Goal: Find specific page/section: Find specific page/section

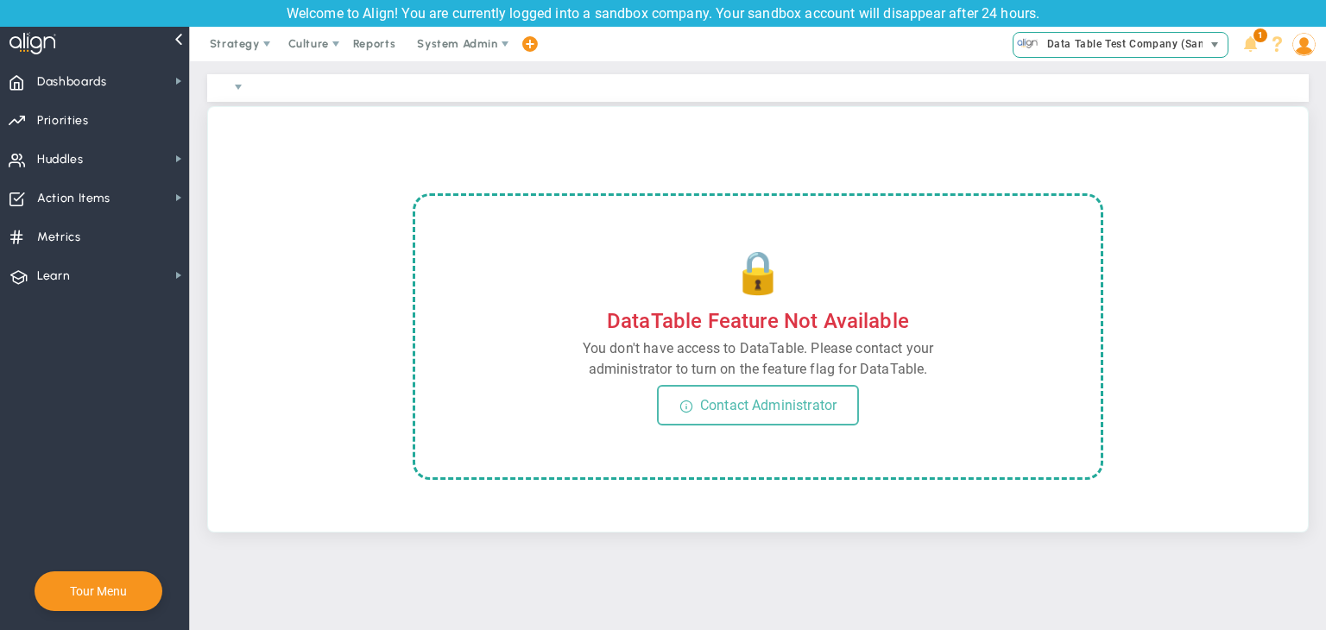
click at [1191, 35] on span "Data Table Test Company (Sandbox)" at bounding box center [1135, 44] width 195 height 22
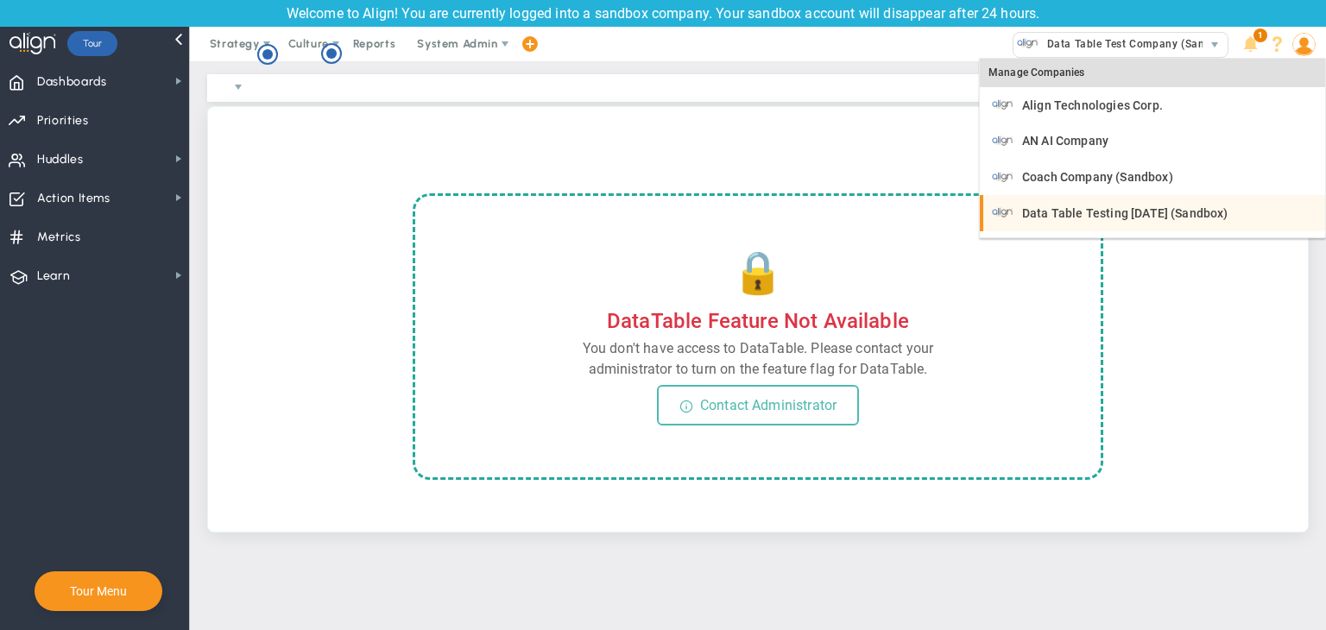
click at [1163, 217] on span "Data Table Testing [DATE] (Sandbox)" at bounding box center [1125, 213] width 206 height 12
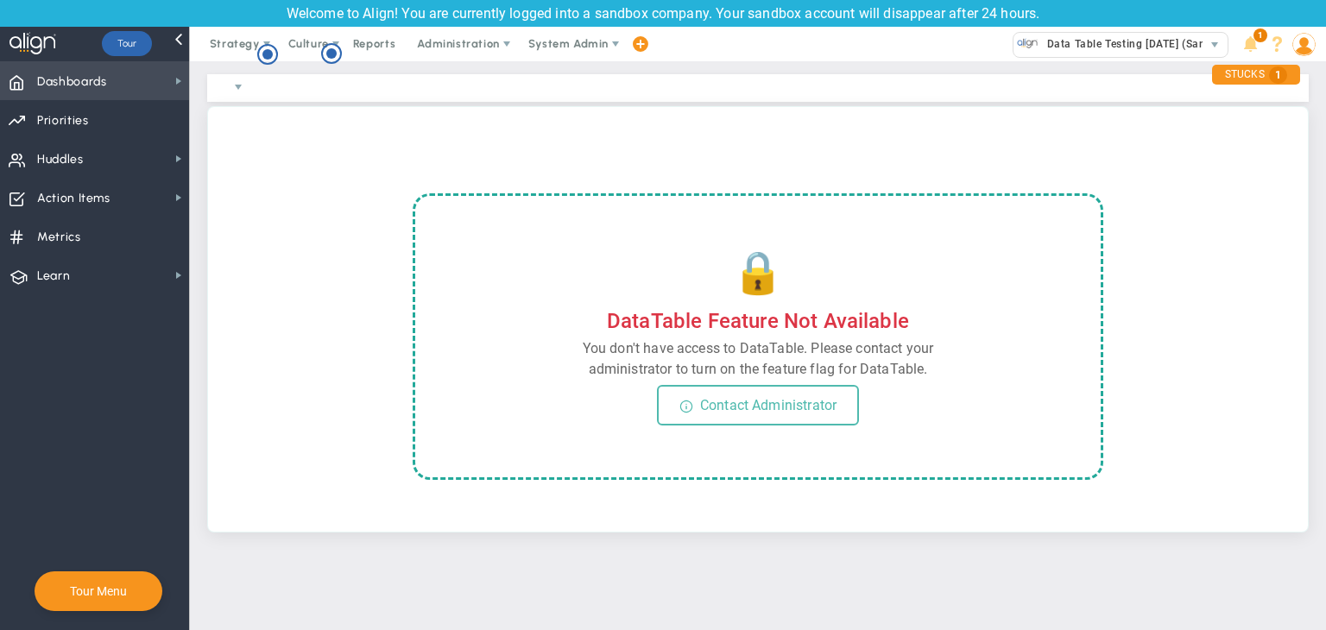
click at [74, 91] on span "Dashboards" at bounding box center [72, 82] width 70 height 36
click at [1305, 43] on img at bounding box center [1303, 44] width 23 height 23
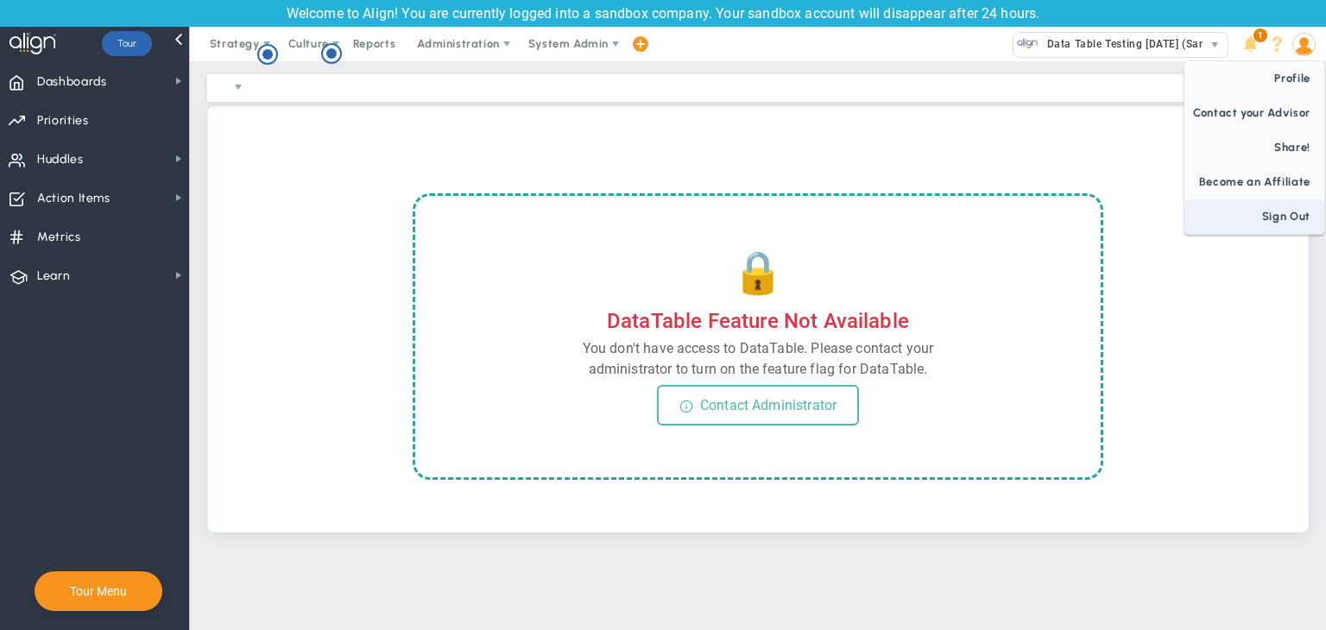
click at [1288, 207] on span "Sign Out" at bounding box center [1254, 216] width 140 height 35
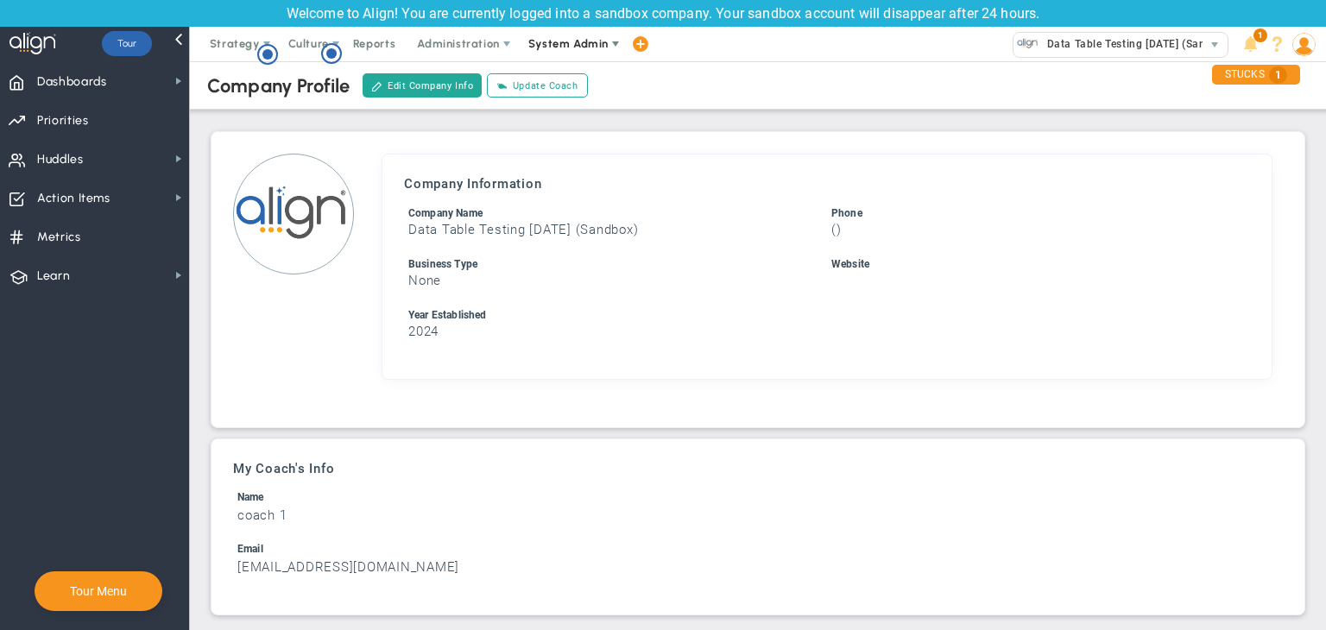
click at [535, 48] on span "System Admin" at bounding box center [568, 43] width 80 height 13
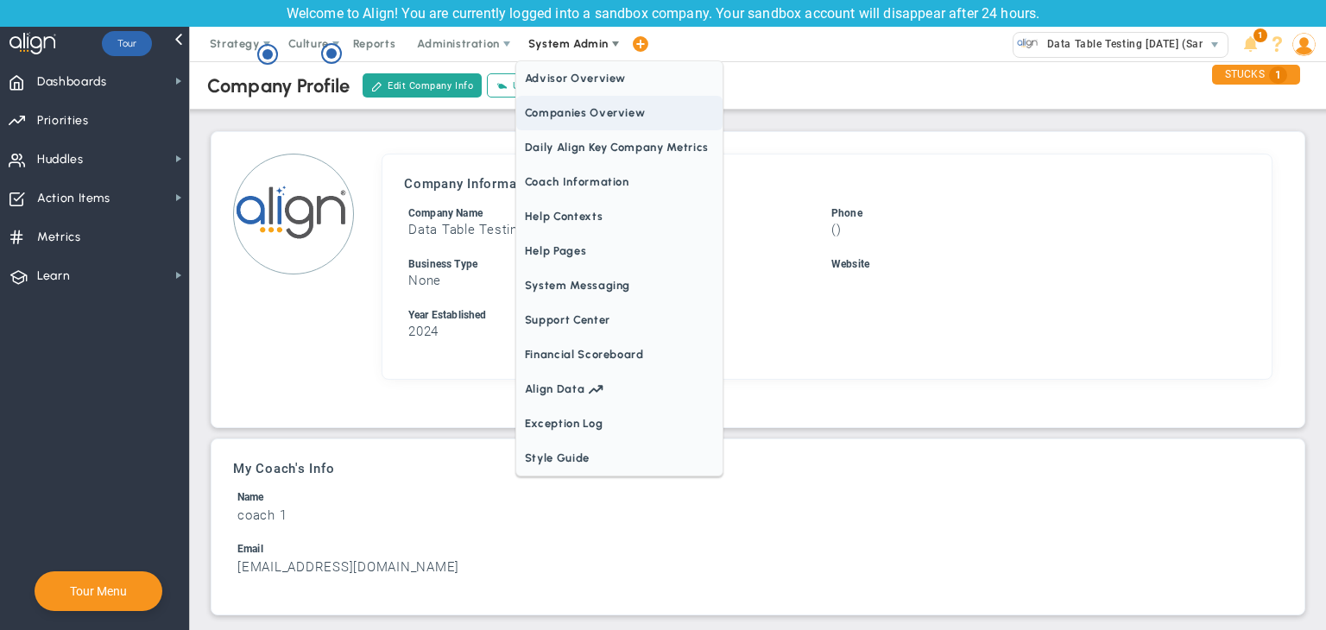
click at [571, 104] on span "Companies Overview" at bounding box center [619, 113] width 206 height 35
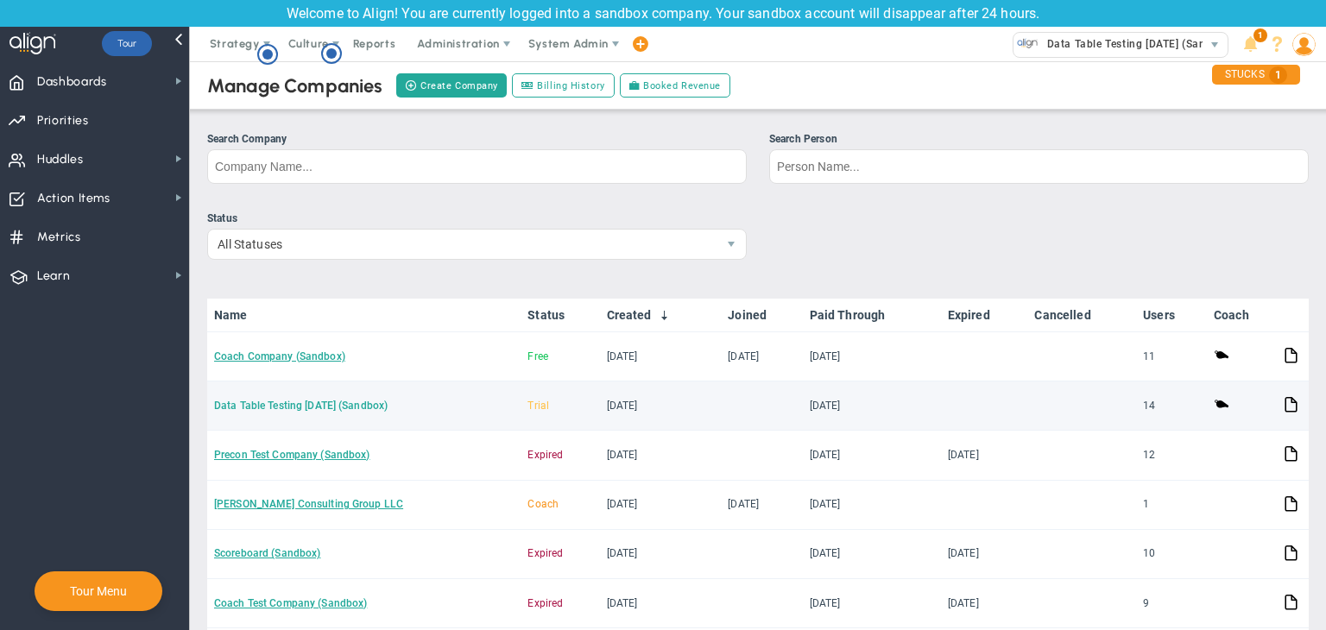
click at [325, 404] on link "Data Table Testing [DATE] (Sandbox)" at bounding box center [300, 406] width 173 height 12
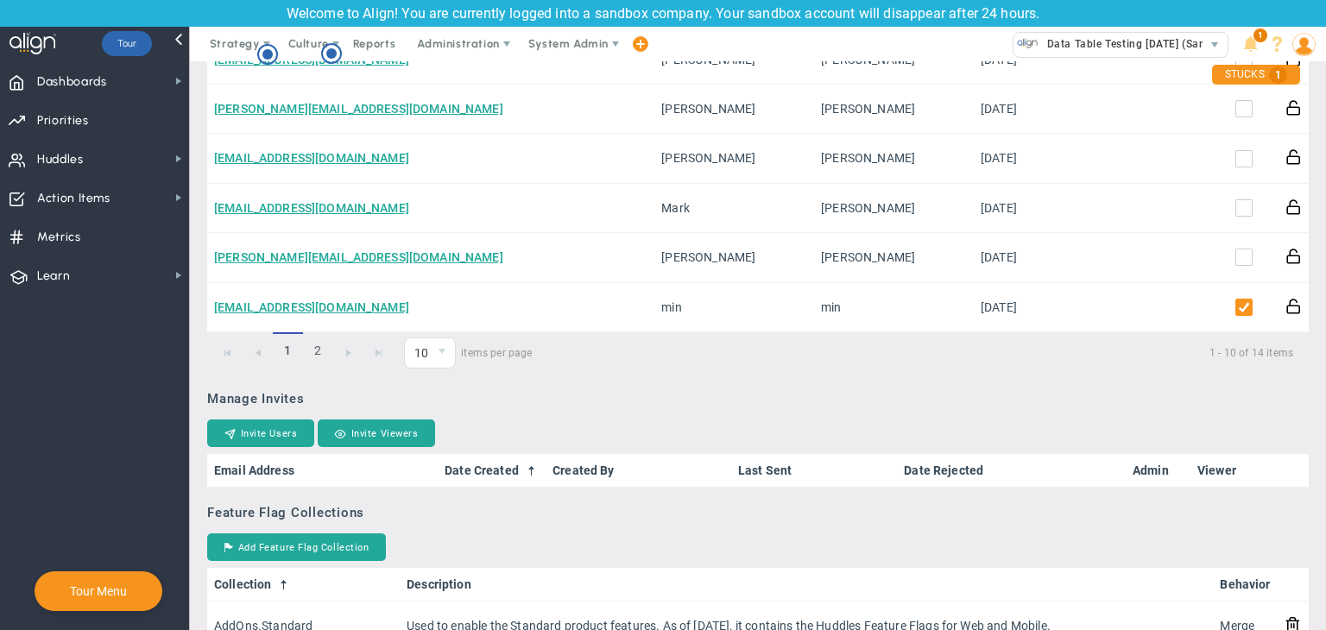
scroll to position [1061, 0]
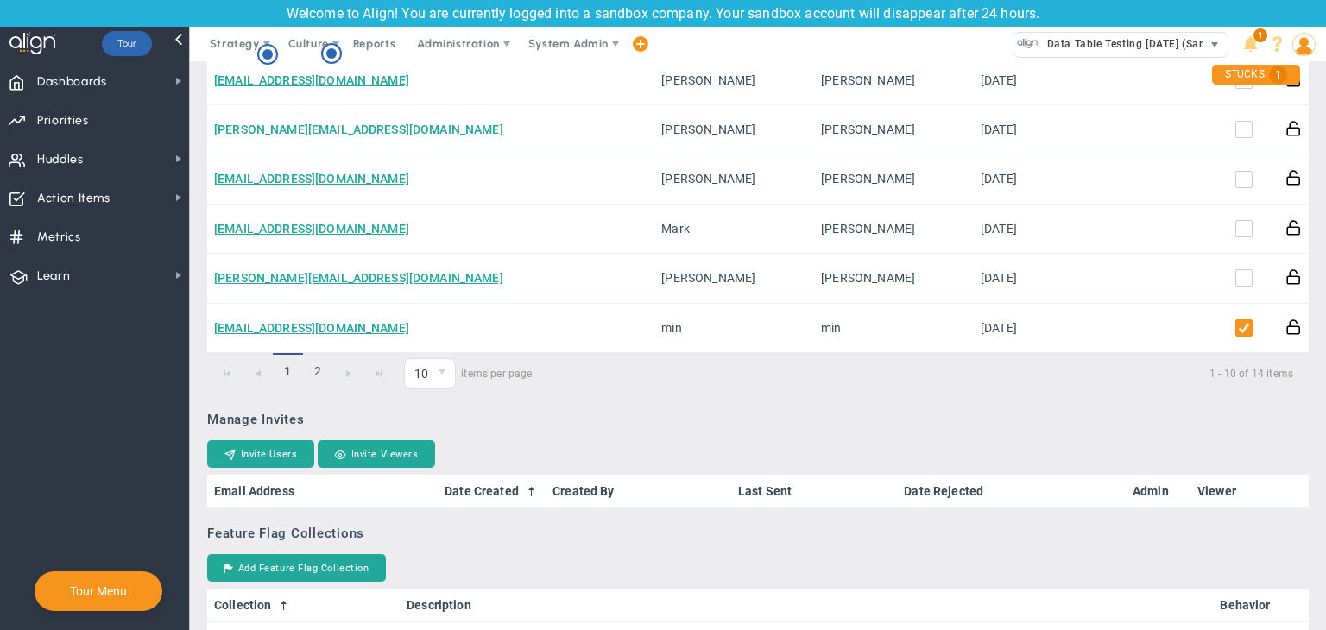
click at [1093, 42] on span "Data Table Testing [DATE] (Sandbox)" at bounding box center [1136, 44] width 197 height 22
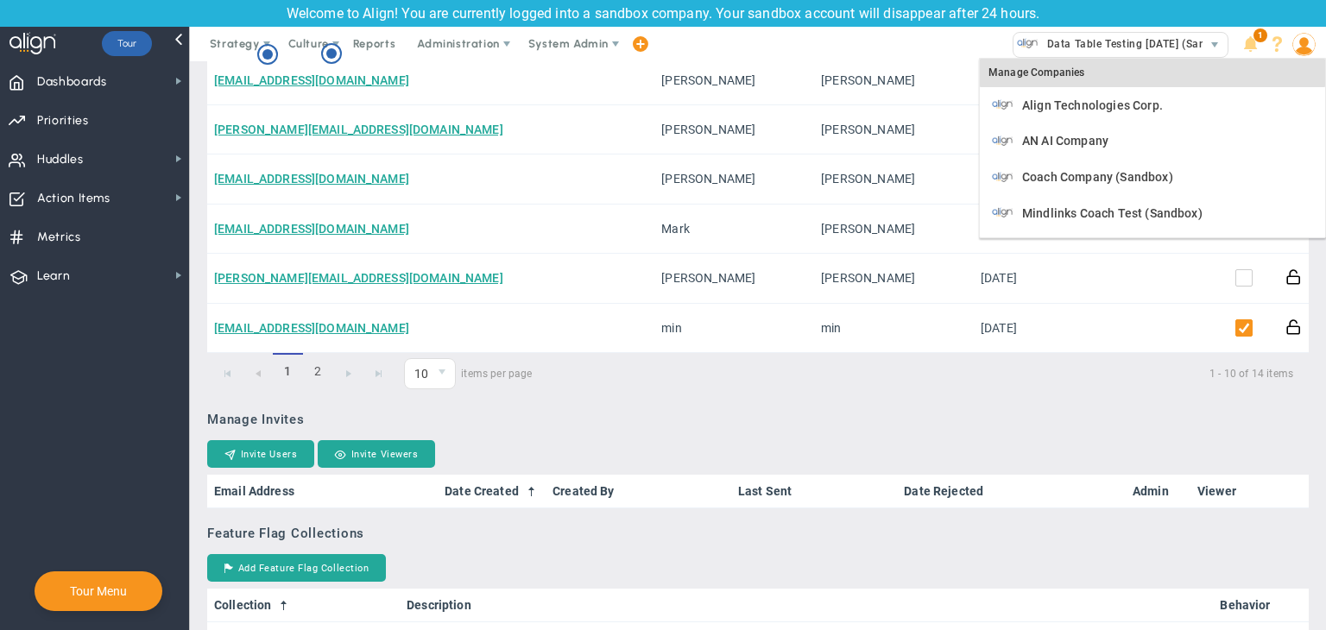
click at [1046, 71] on div "Manage Companies" at bounding box center [1151, 73] width 345 height 29
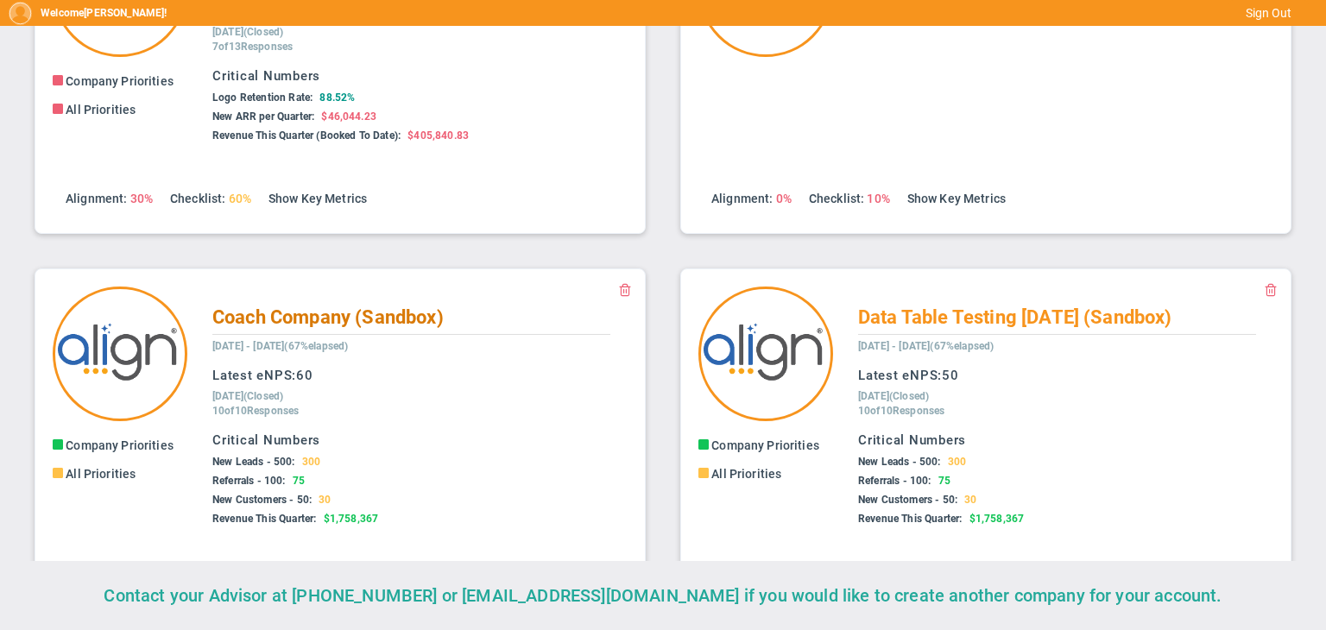
scroll to position [159, 0]
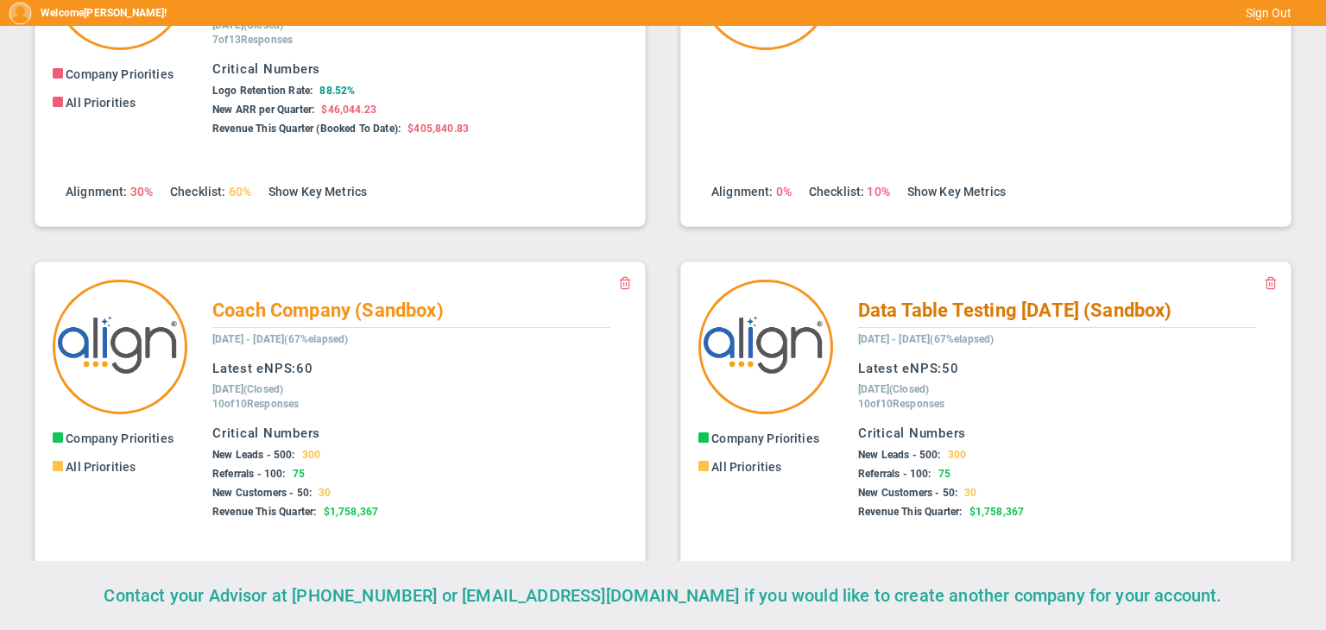
click at [980, 298] on h2 "Data Table Testing [DATE] (Sandbox)" at bounding box center [1057, 312] width 398 height 30
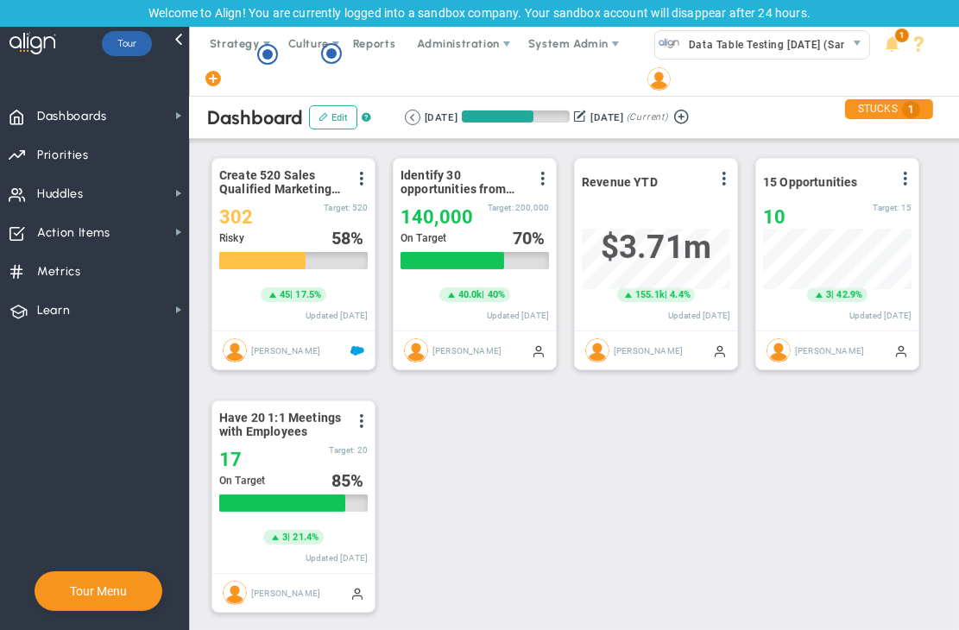
scroll to position [318, 0]
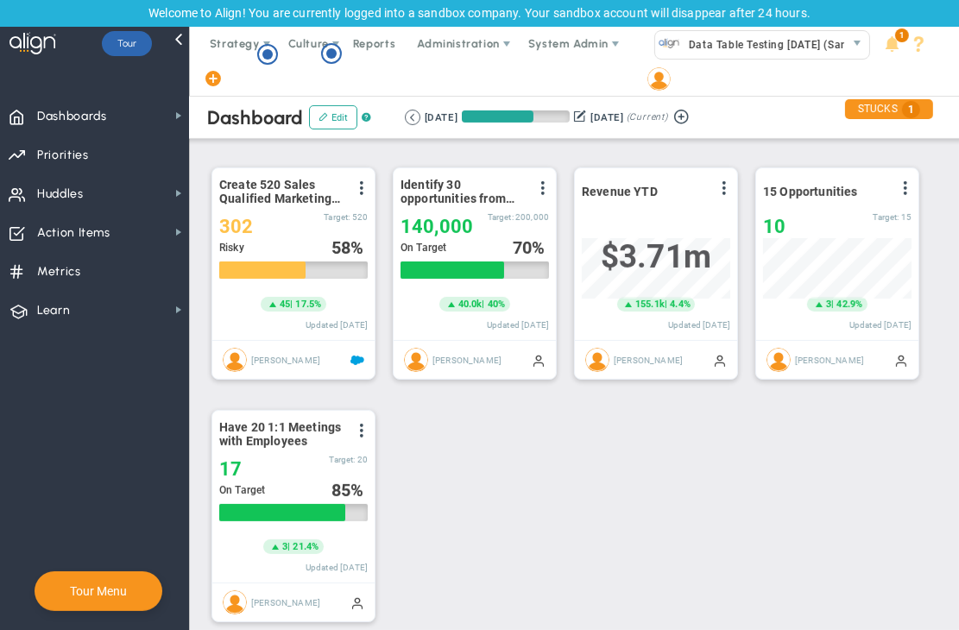
click at [780, 65] on ul "Data Table Testing 18-09-2025 (Sandbox) 33593 1 Profile Contact your Advisor Sh…" at bounding box center [793, 61] width 313 height 69
click at [574, 69] on ul "Strategy One Page Strategic Plan Alignment Checklist 4D Vision Summary Function…" at bounding box center [413, 61] width 448 height 69
click at [719, 48] on span "Data Table Testing [DATE] (Sandbox)" at bounding box center [778, 45] width 197 height 24
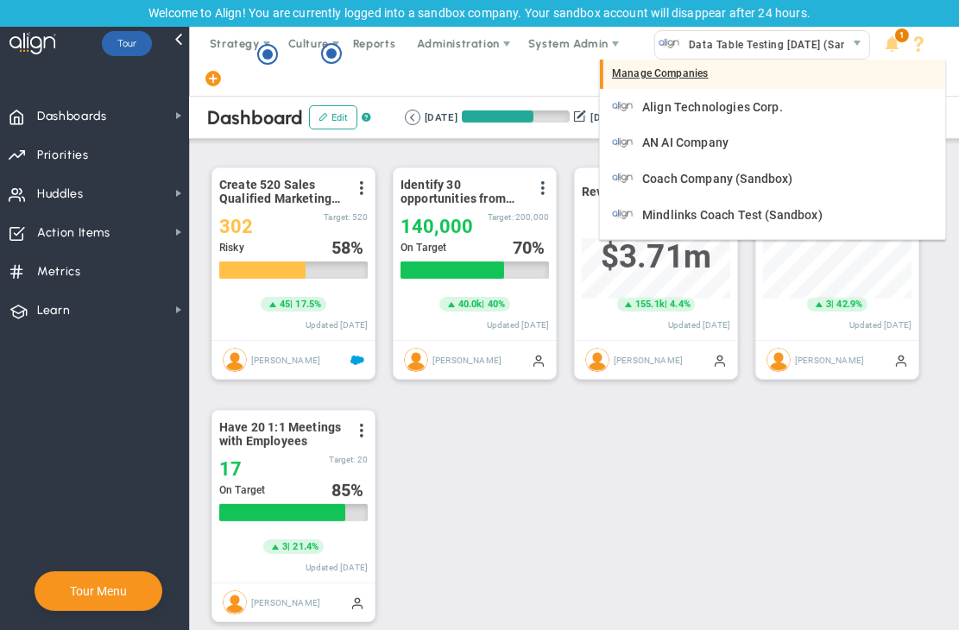
click at [677, 69] on div "Manage Companies" at bounding box center [772, 74] width 345 height 29
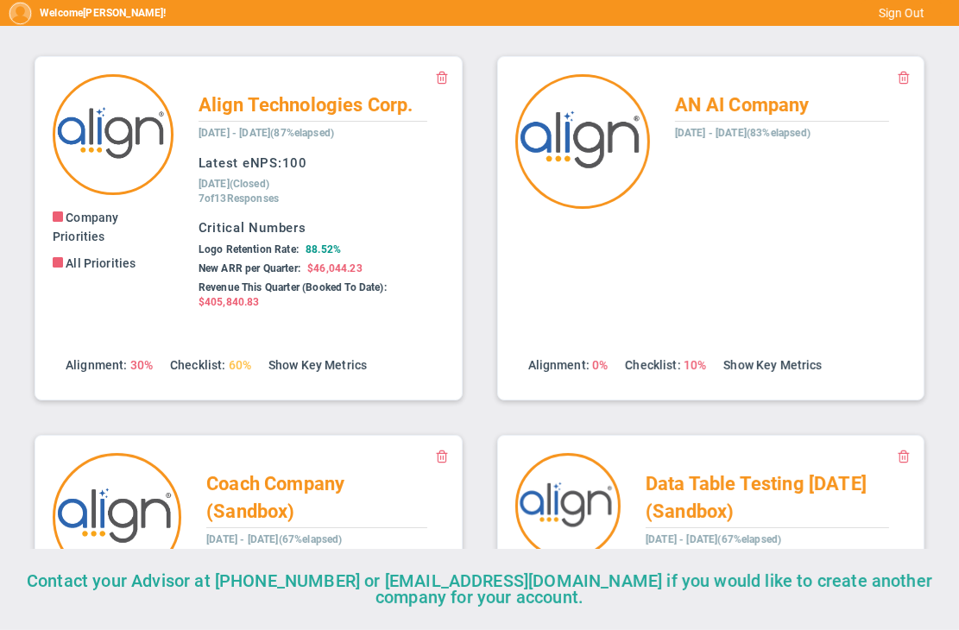
scroll to position [154, 0]
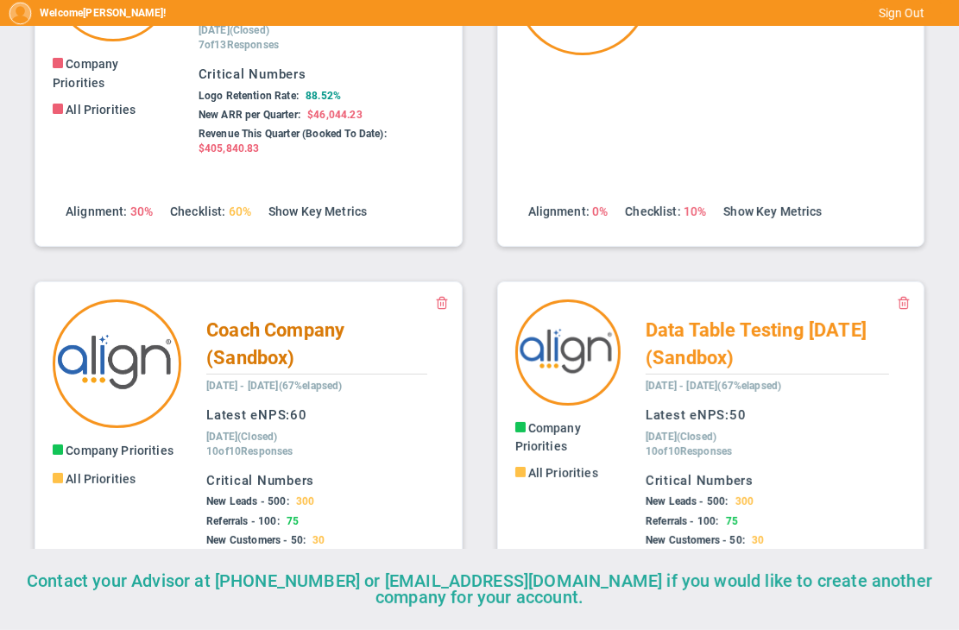
click at [304, 337] on span "Coach Company (Sandbox)" at bounding box center [275, 343] width 138 height 48
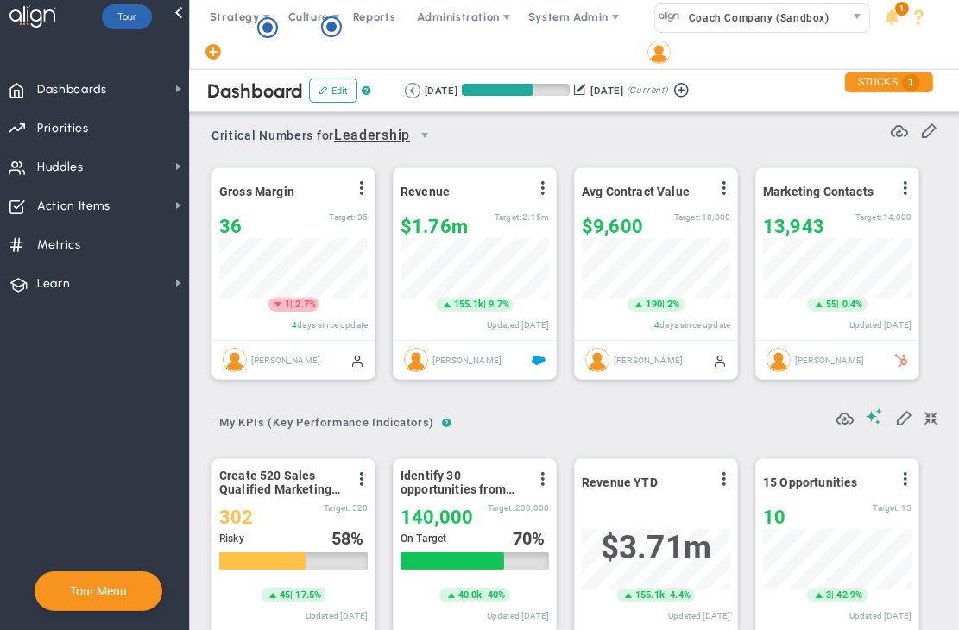
scroll to position [60, 148]
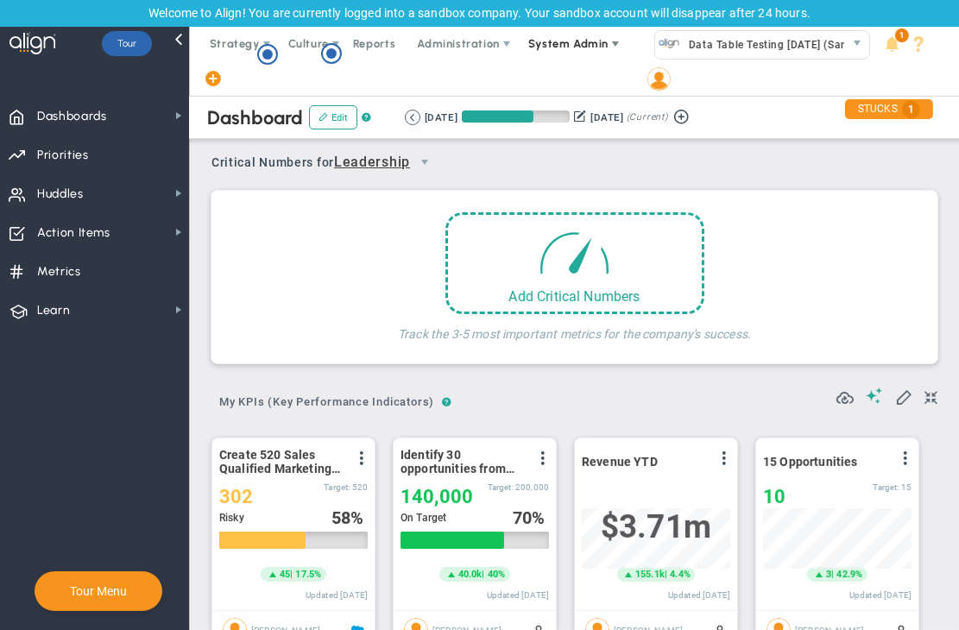
scroll to position [60, 148]
click at [551, 44] on span "System Admin" at bounding box center [568, 43] width 80 height 13
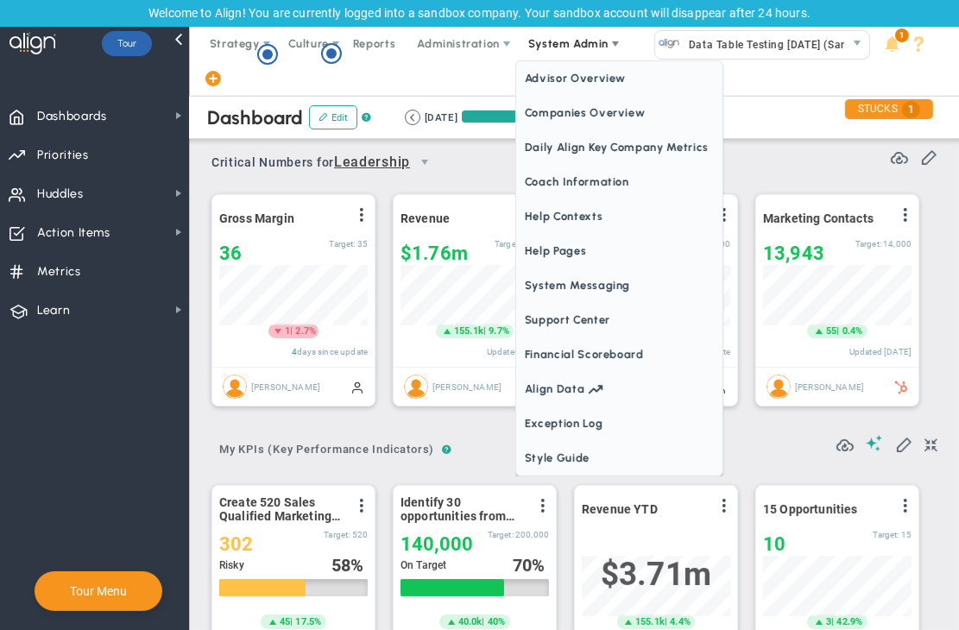
scroll to position [0, 0]
click at [556, 172] on span "Coach Information" at bounding box center [619, 182] width 206 height 35
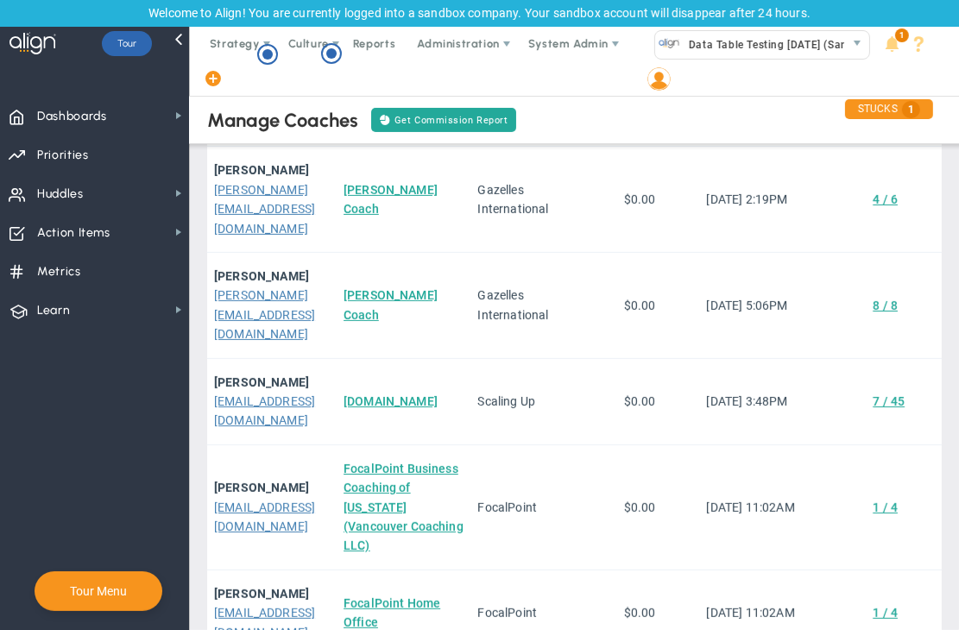
scroll to position [521, 0]
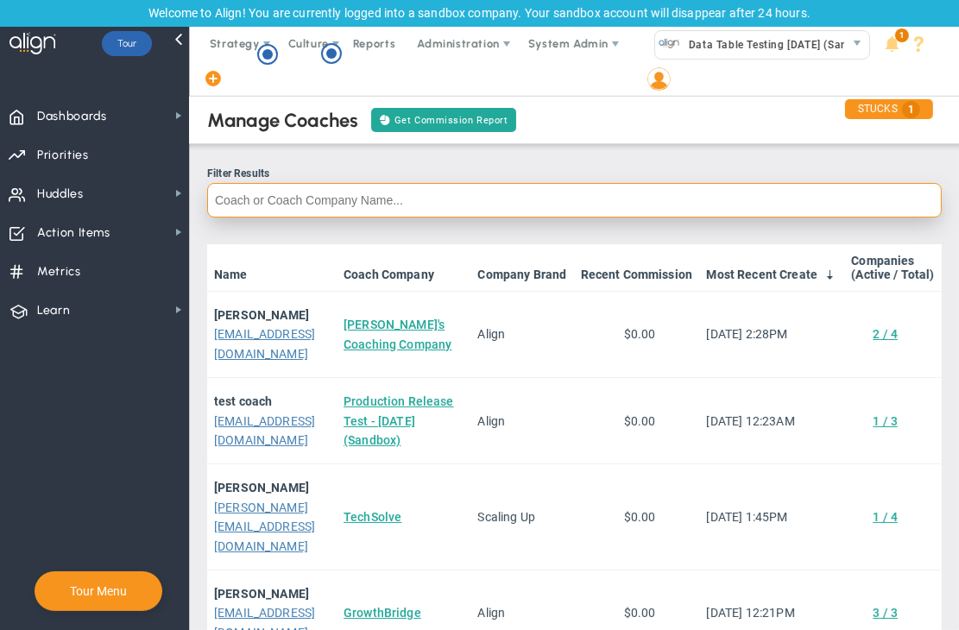
click at [373, 205] on input "text" at bounding box center [574, 200] width 734 height 35
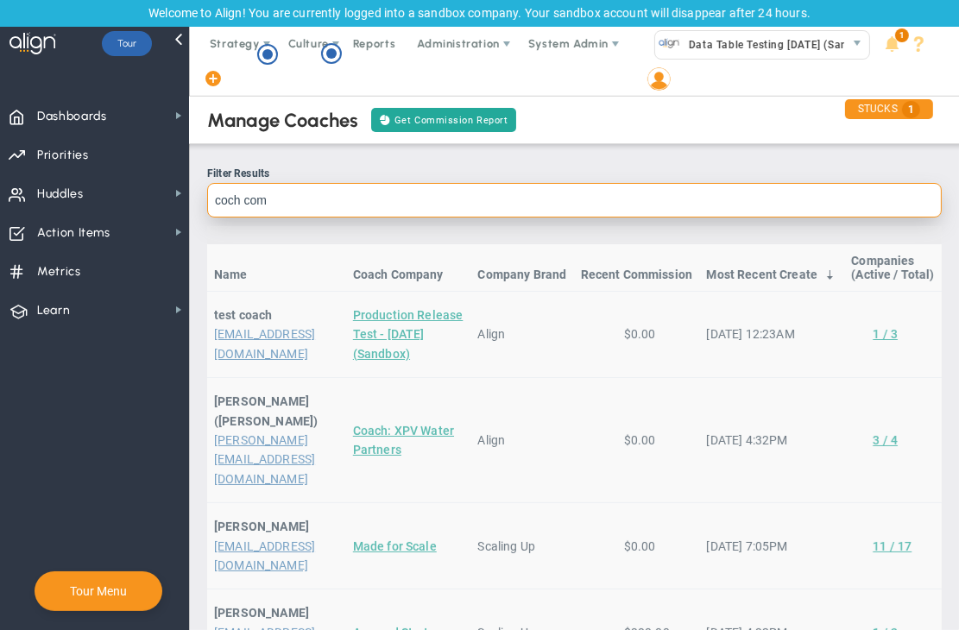
click at [228, 200] on input "coch com" at bounding box center [574, 200] width 734 height 35
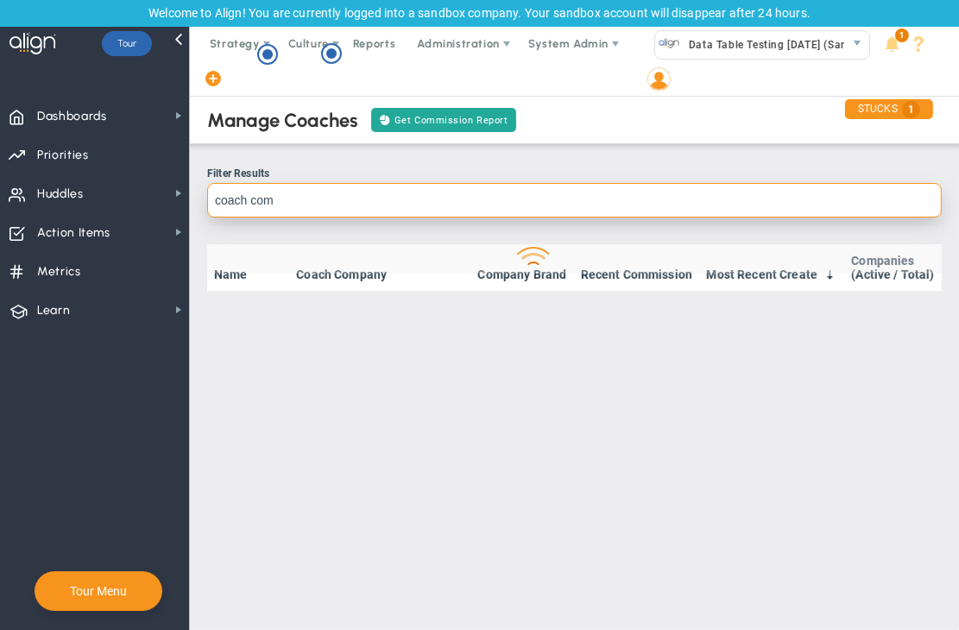
click at [333, 191] on input "coach com" at bounding box center [574, 200] width 734 height 35
type input "c"
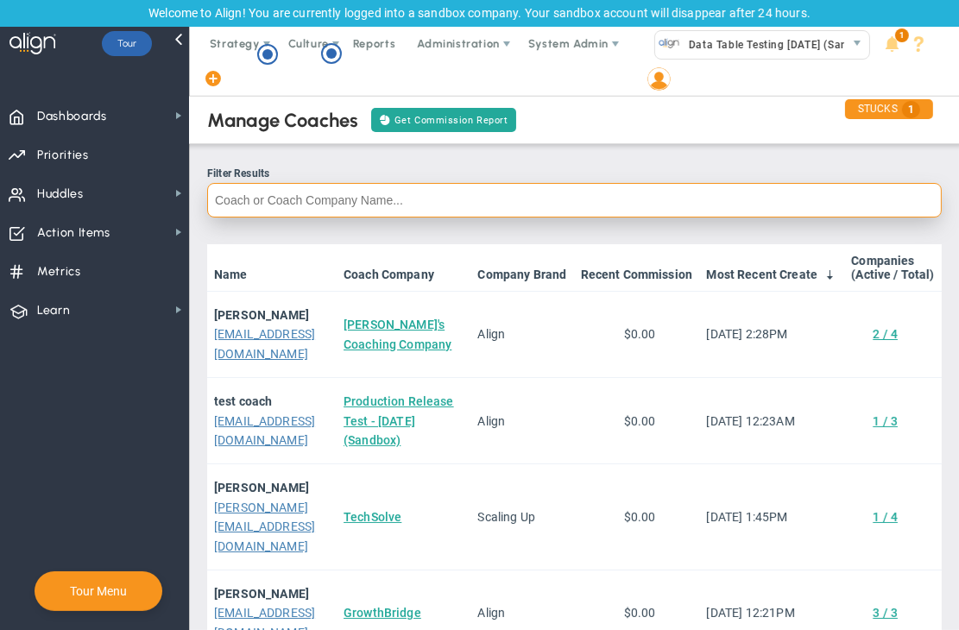
click at [397, 199] on input "text" at bounding box center [574, 200] width 734 height 35
click at [538, 194] on input "text" at bounding box center [574, 200] width 734 height 35
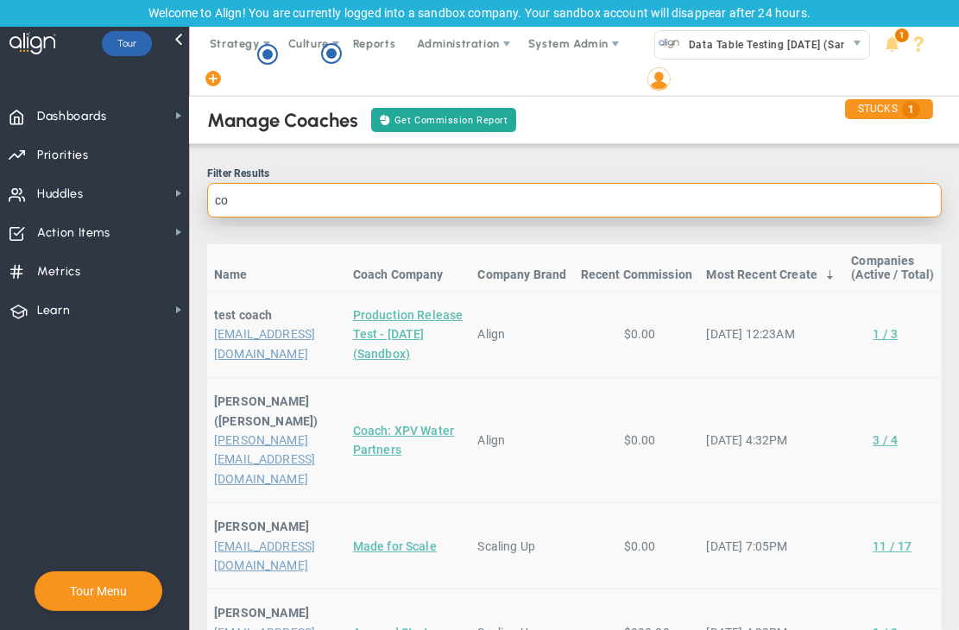
type input "c"
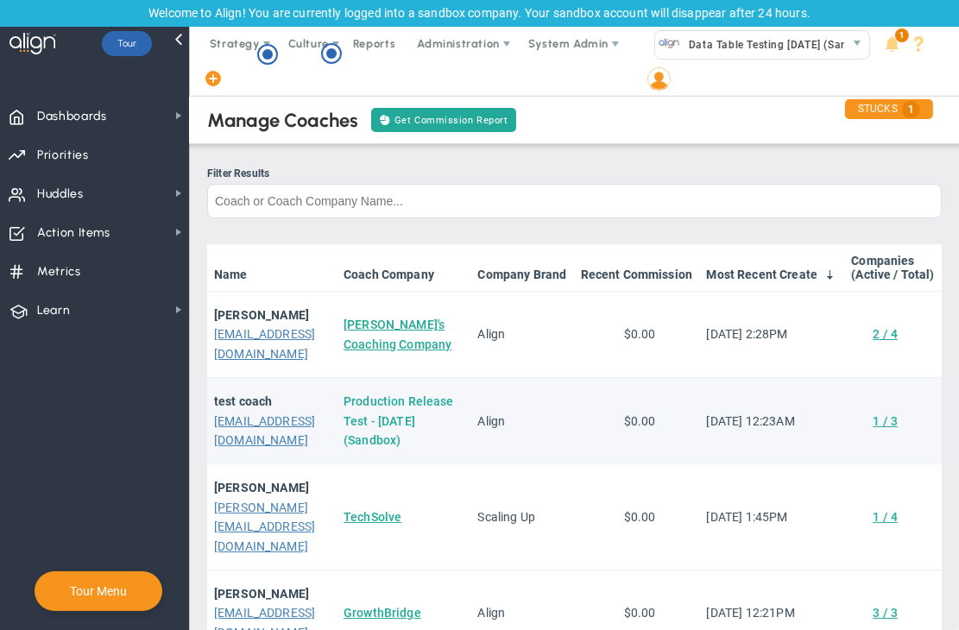
click at [431, 428] on link "Production Release Test - [DATE] (Sandbox)" at bounding box center [398, 420] width 110 height 53
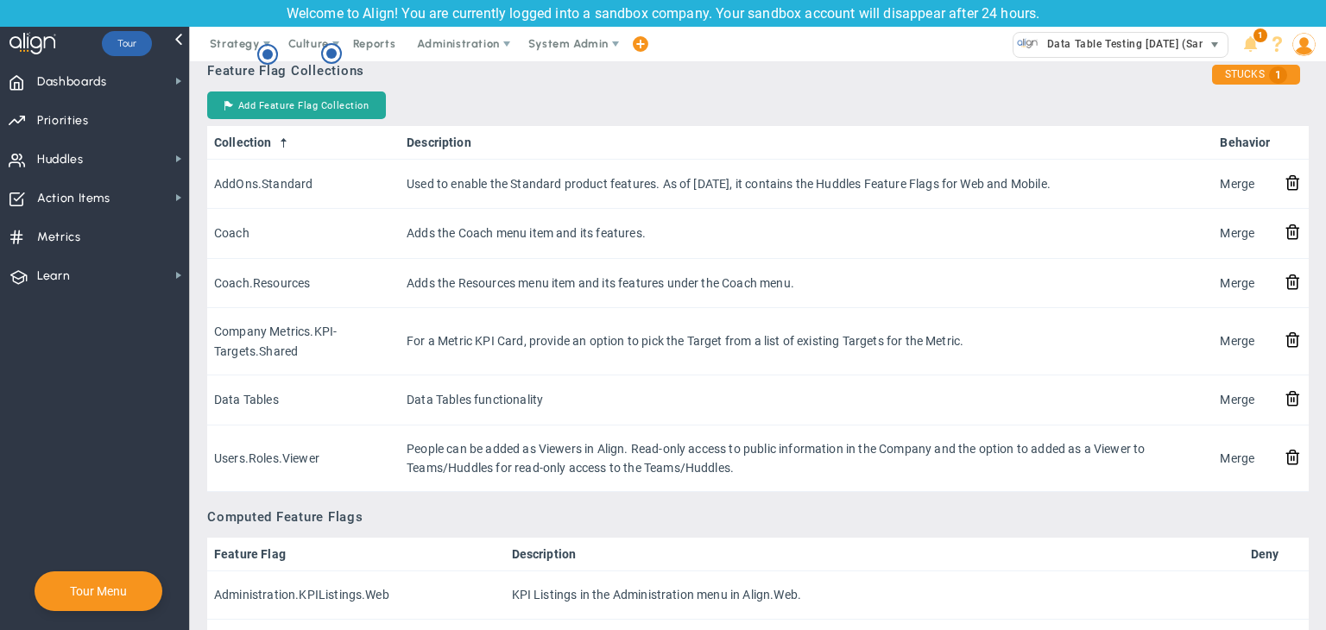
scroll to position [1619, 0]
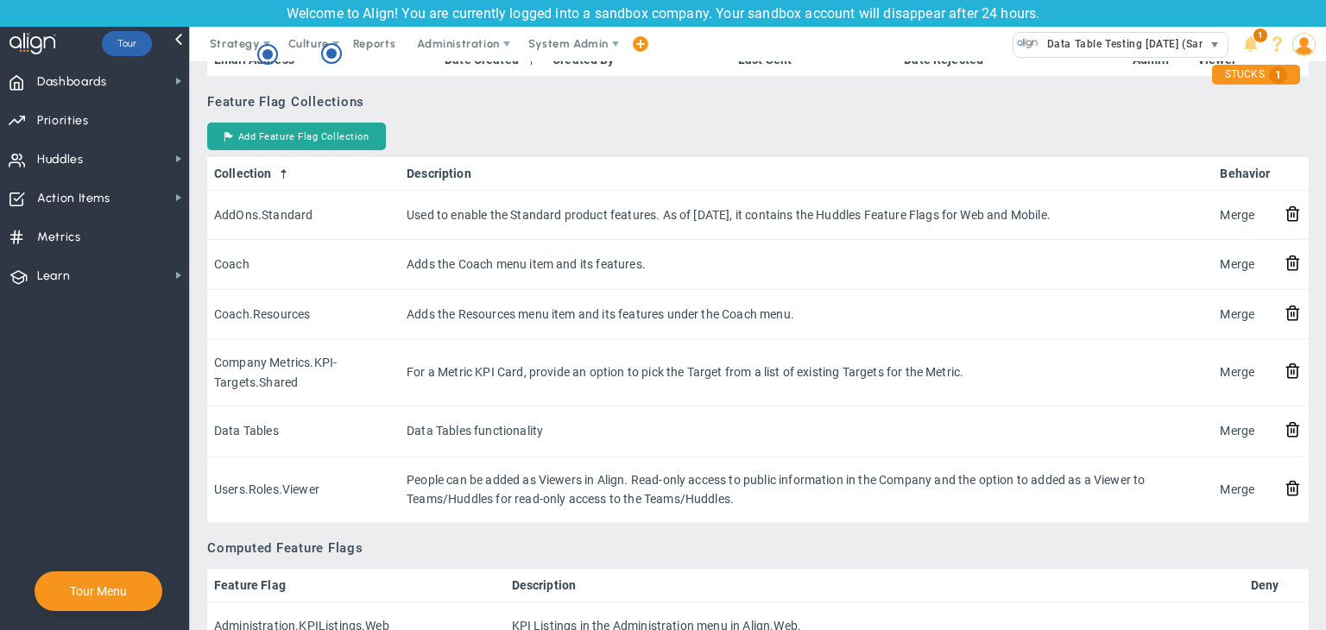
click at [958, 49] on span "Data Table Testing [DATE] (Sandbox)" at bounding box center [1136, 44] width 197 height 22
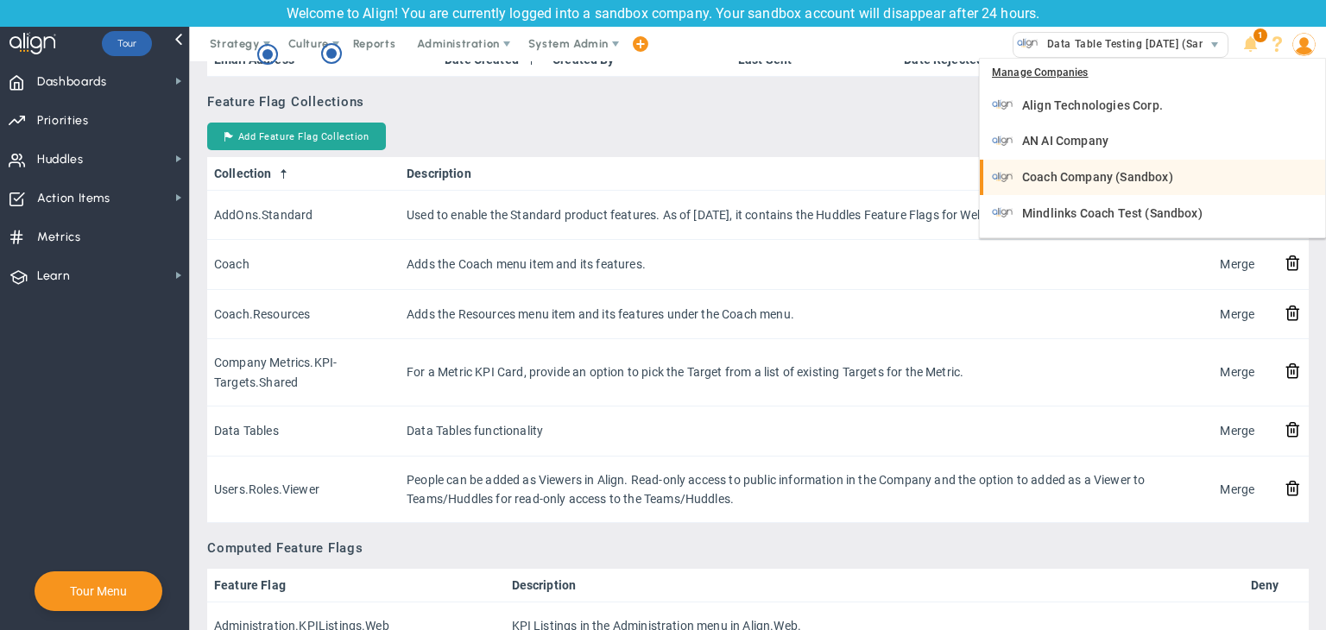
click at [958, 178] on span "Coach Company (Sandbox)" at bounding box center [1097, 177] width 151 height 12
